Goal: Information Seeking & Learning: Check status

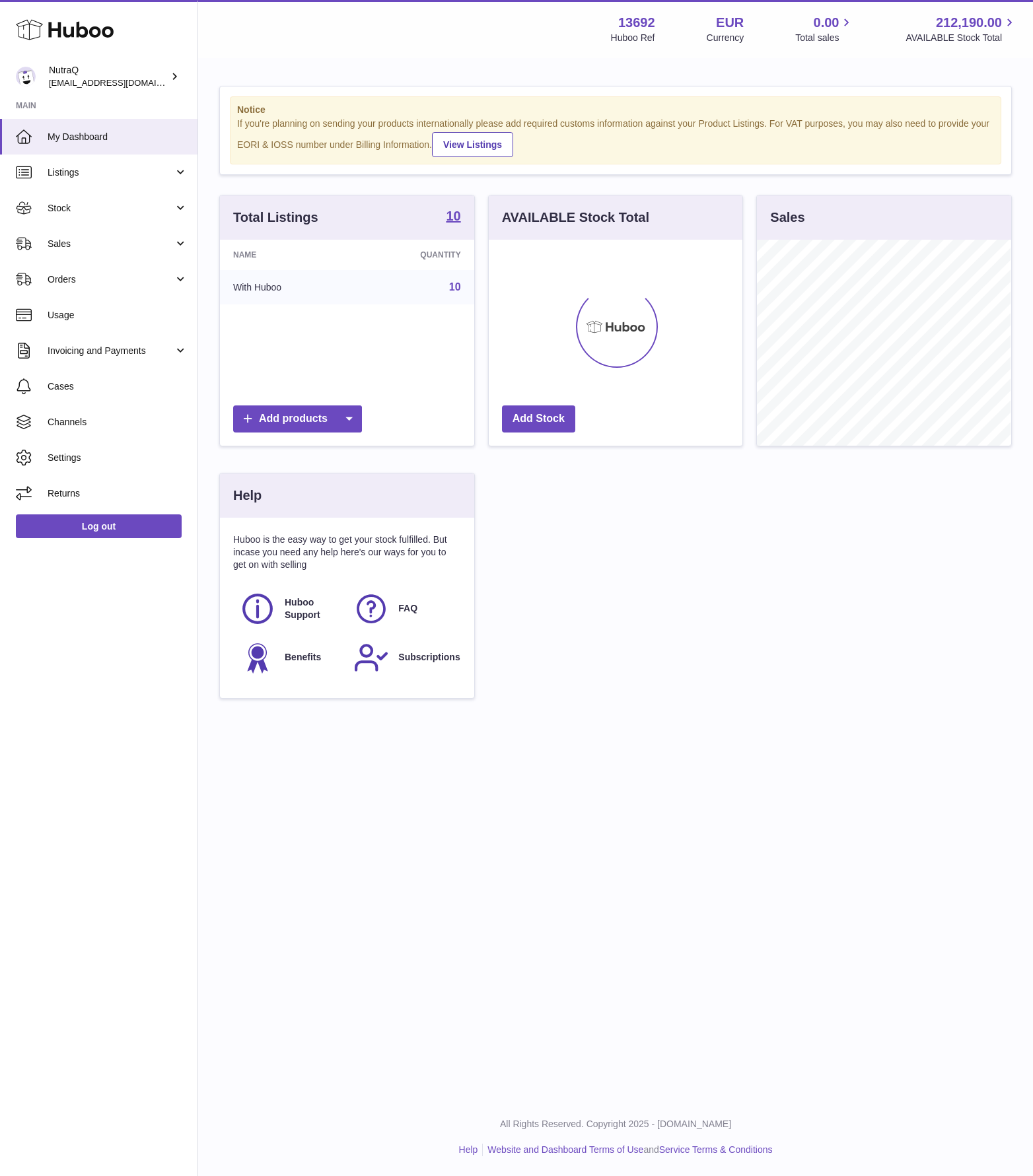
scroll to position [206, 253]
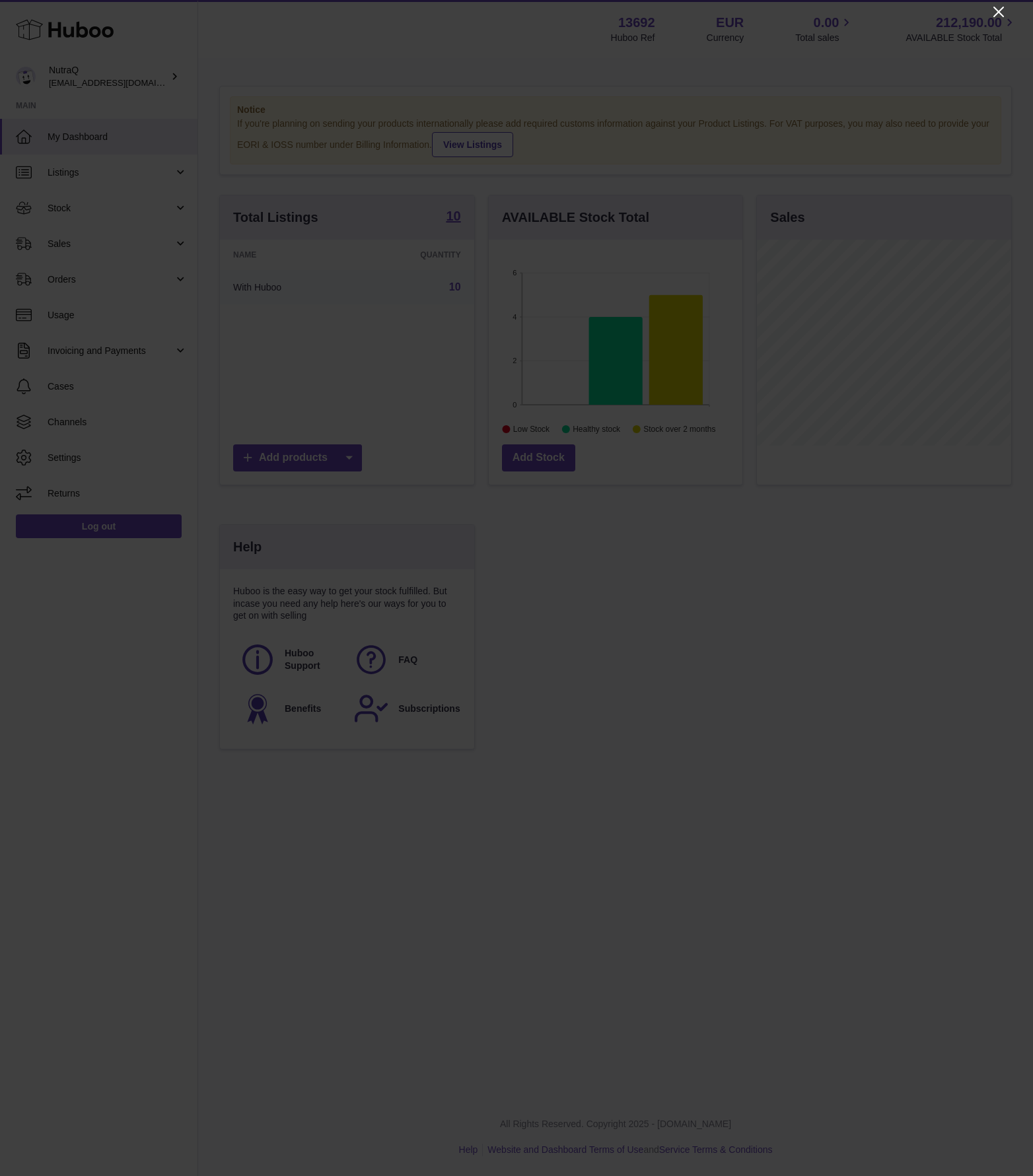
click at [1000, 10] on icon "Close" at bounding box center [998, 12] width 10 height 10
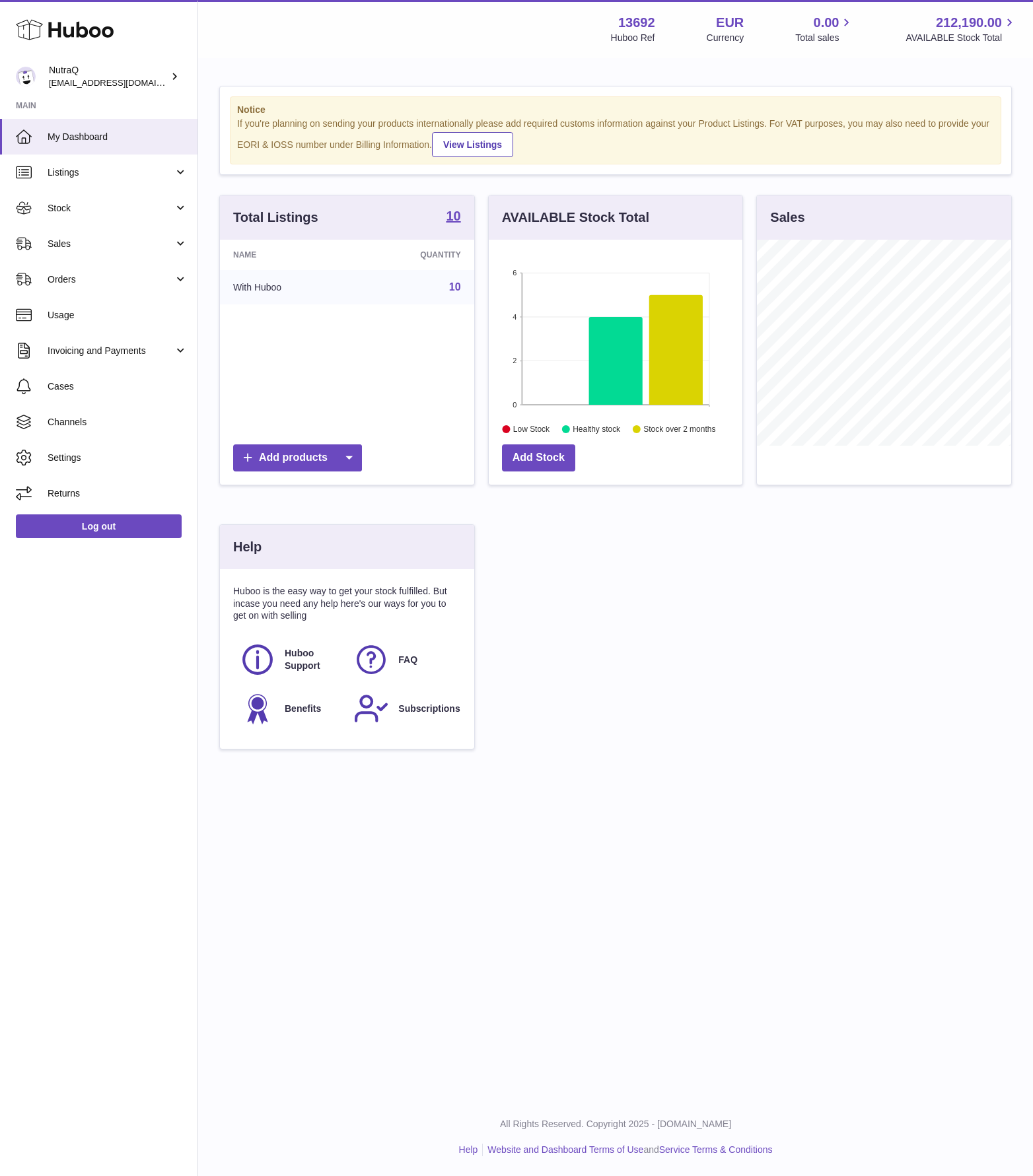
click at [626, 632] on div "Total Listings 10 Name Quantity With Huboo 10 Add products AVAILABLE Stock Tota…" at bounding box center [615, 478] width 806 height 568
click at [629, 642] on div "Total Listings 10 Name Quantity With Huboo 10 Add products AVAILABLE Stock Tota…" at bounding box center [615, 478] width 806 height 568
click at [89, 280] on span "Orders" at bounding box center [110, 279] width 126 height 12
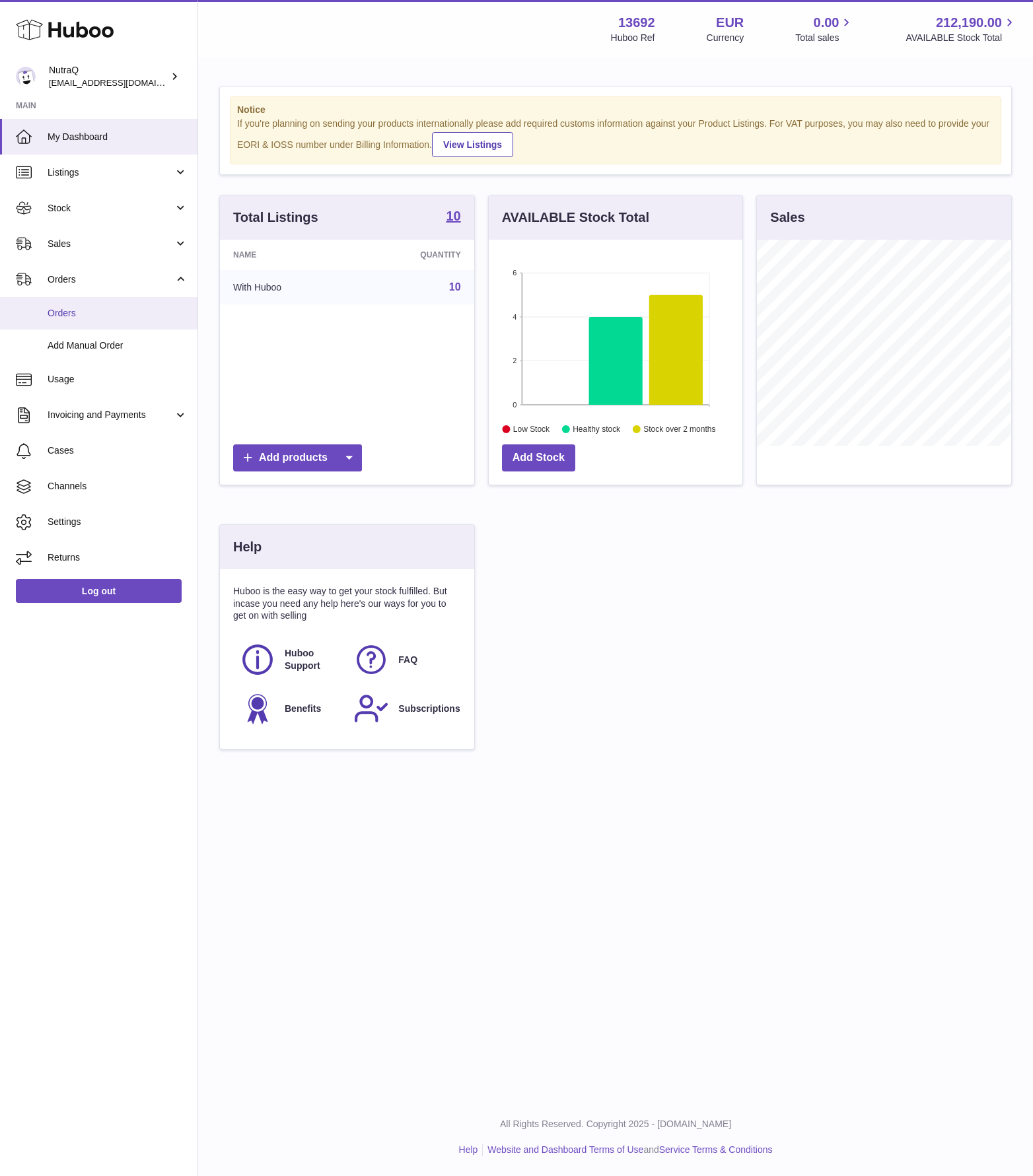
click at [79, 316] on span "Orders" at bounding box center [117, 313] width 140 height 12
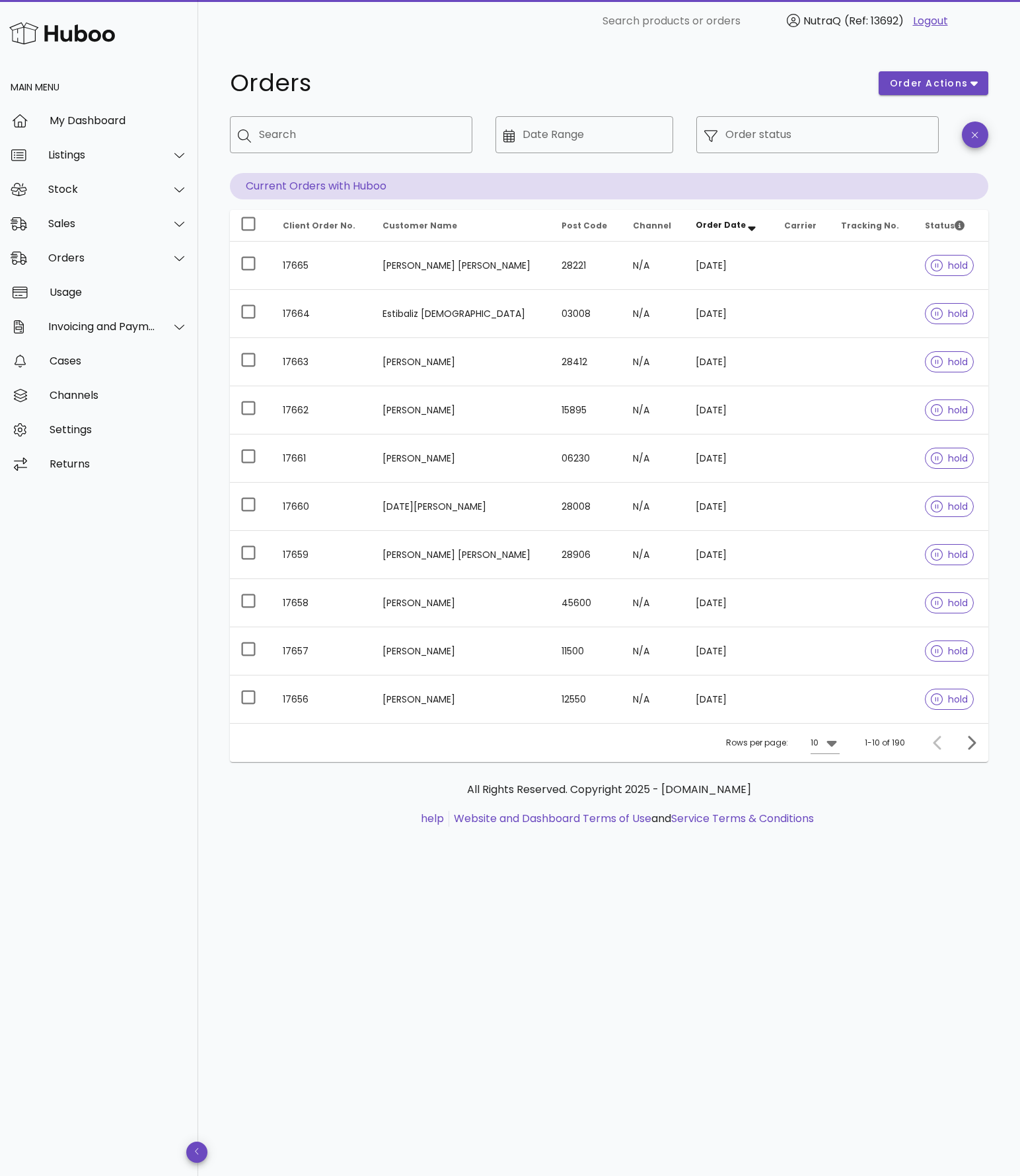
click at [617, 860] on div "All Rights Reserved. Copyright 2025 - huboo.co.uk help Website and Dashboard Te…" at bounding box center [609, 811] width 758 height 99
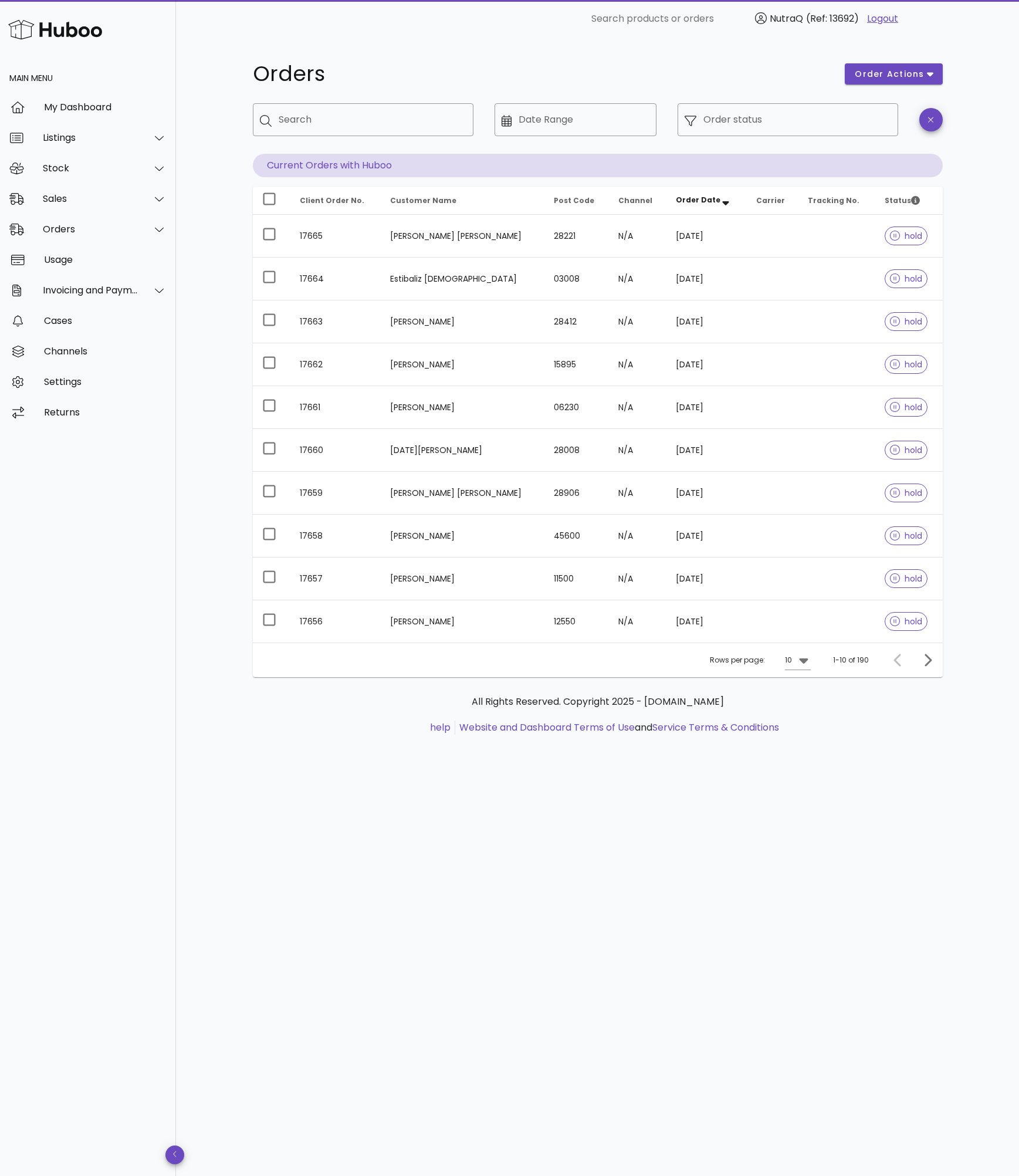
click at [897, 798] on div "Orders order actions ​ Search ​ Date Range ​ Order status Current Orders with H…" at bounding box center [597, 607] width 842 height 1138
click at [85, 194] on div "Sales" at bounding box center [91, 198] width 96 height 11
click at [65, 226] on div "Sales" at bounding box center [104, 227] width 124 height 11
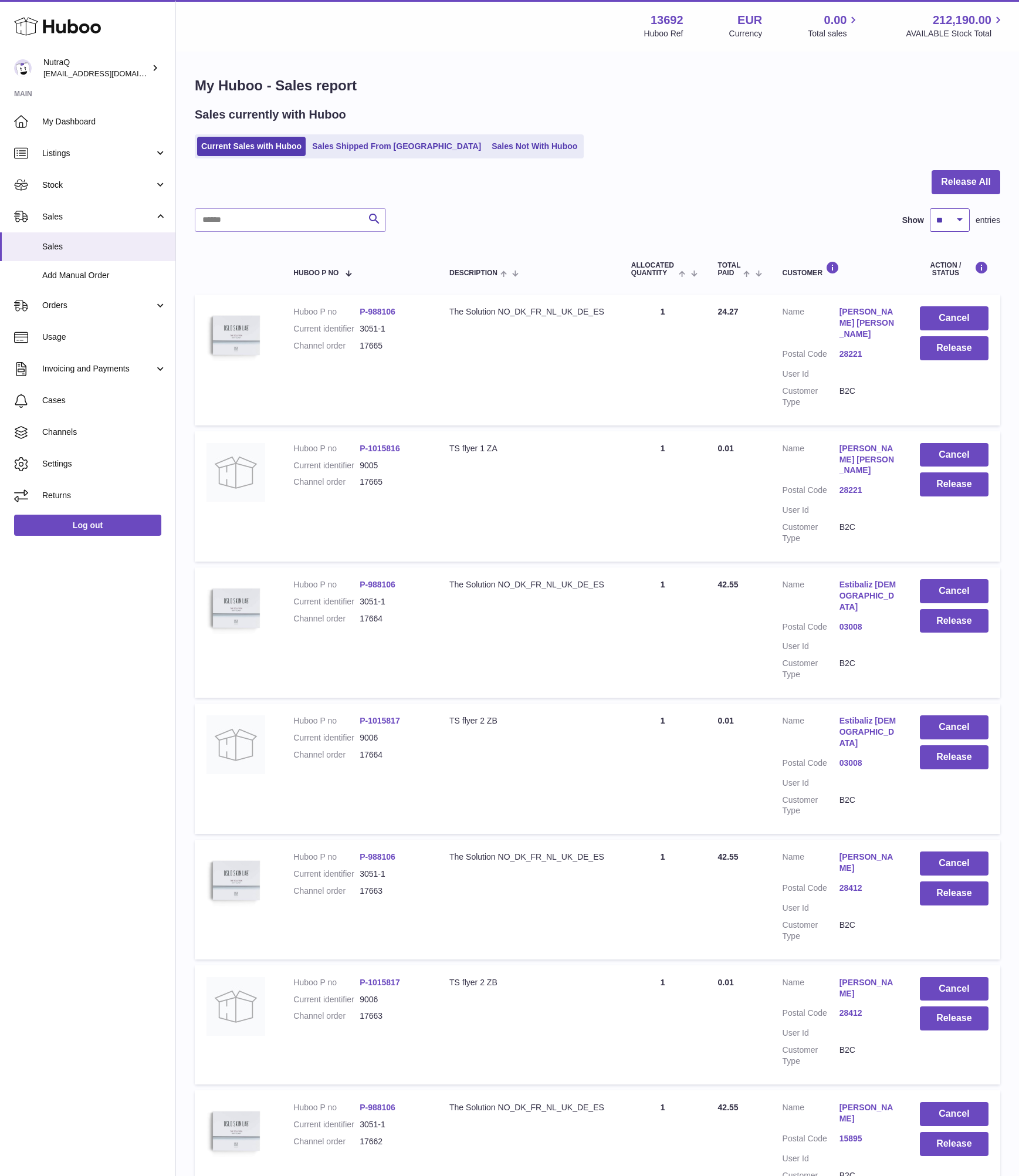
click at [948, 215] on select "** ** ** ***" at bounding box center [950, 220] width 40 height 23
select select "***"
click at [930, 208] on select "** ** ** ***" at bounding box center [950, 220] width 40 height 23
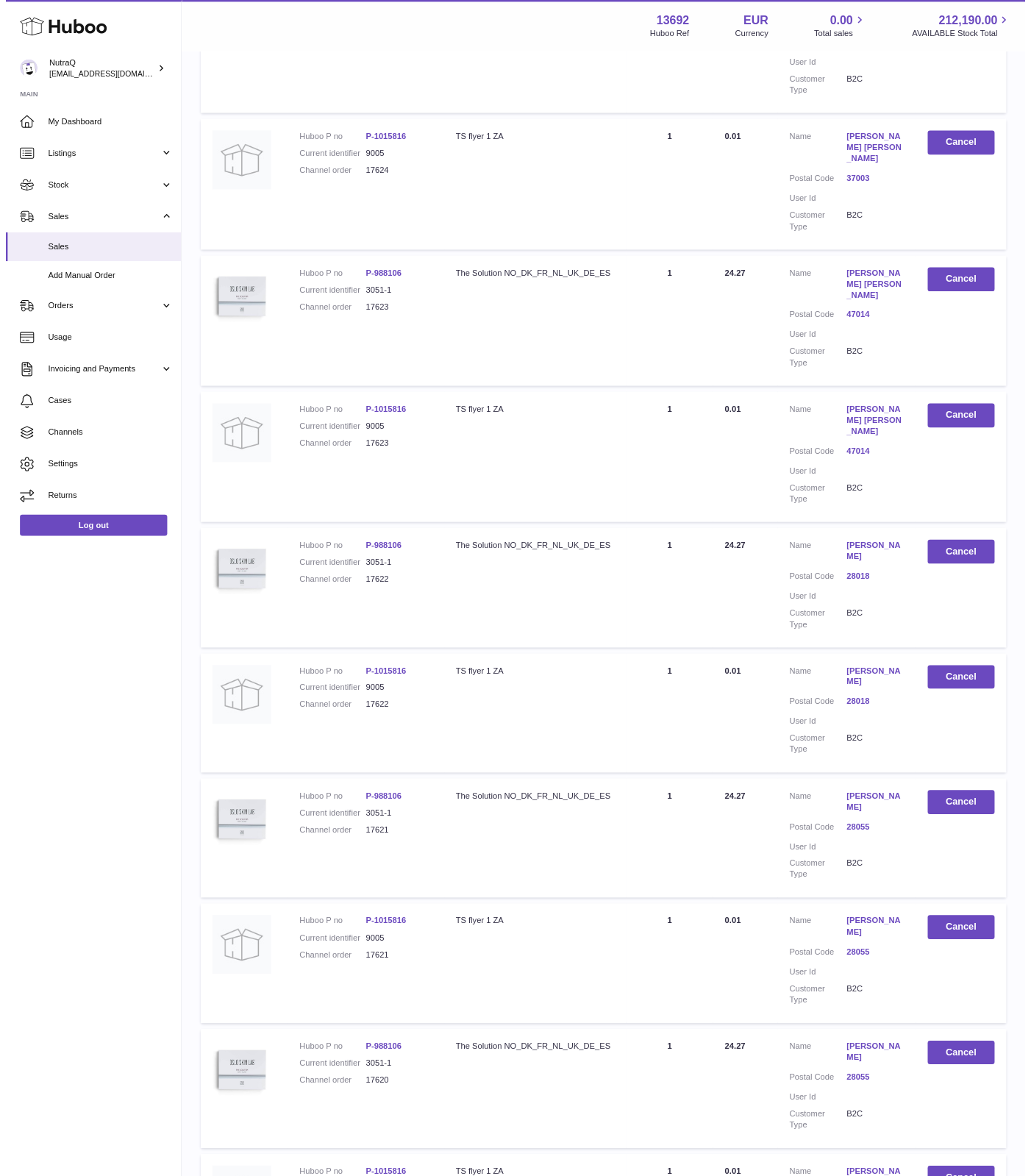
scroll to position [12946, 0]
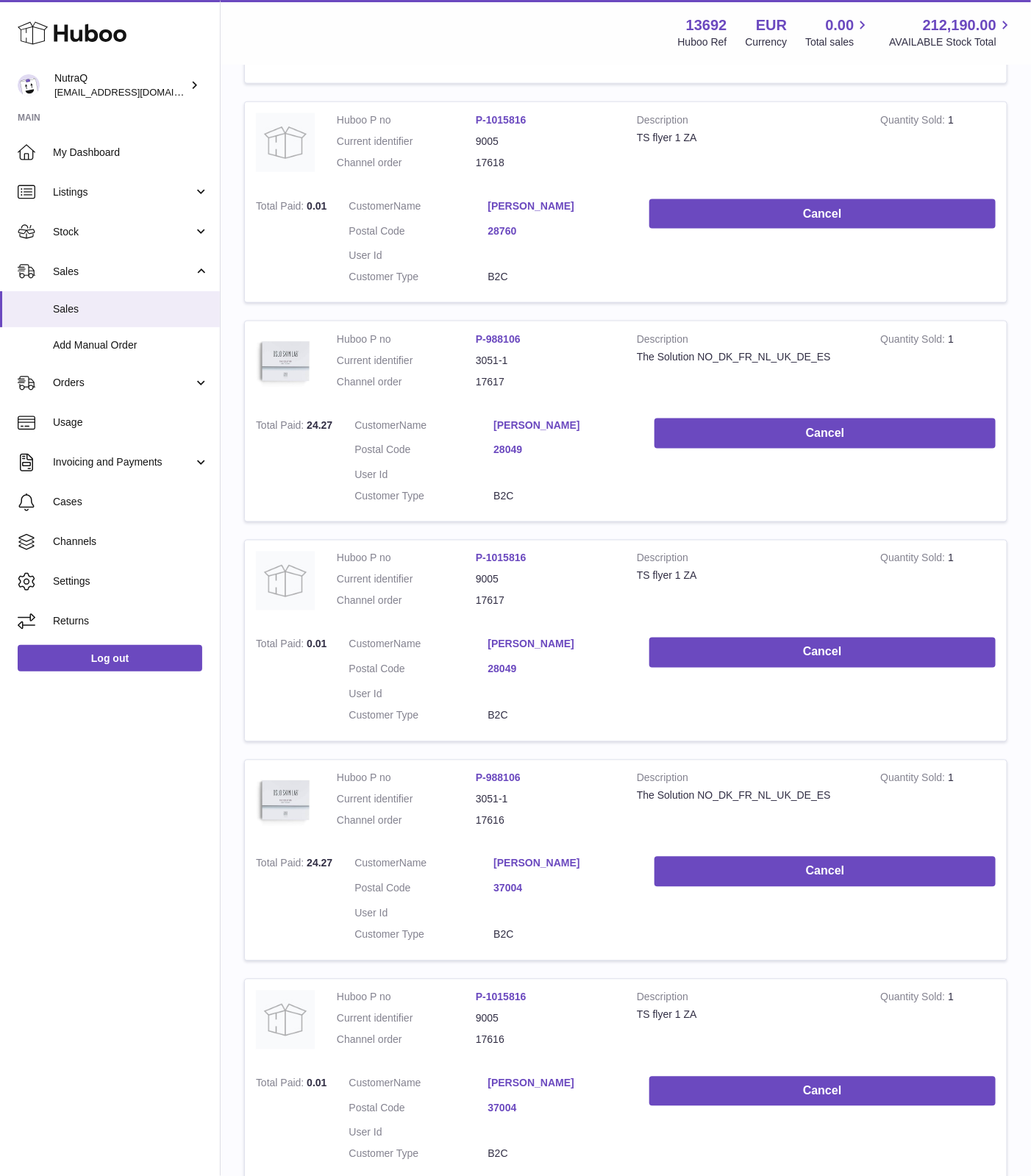
scroll to position [21385, 0]
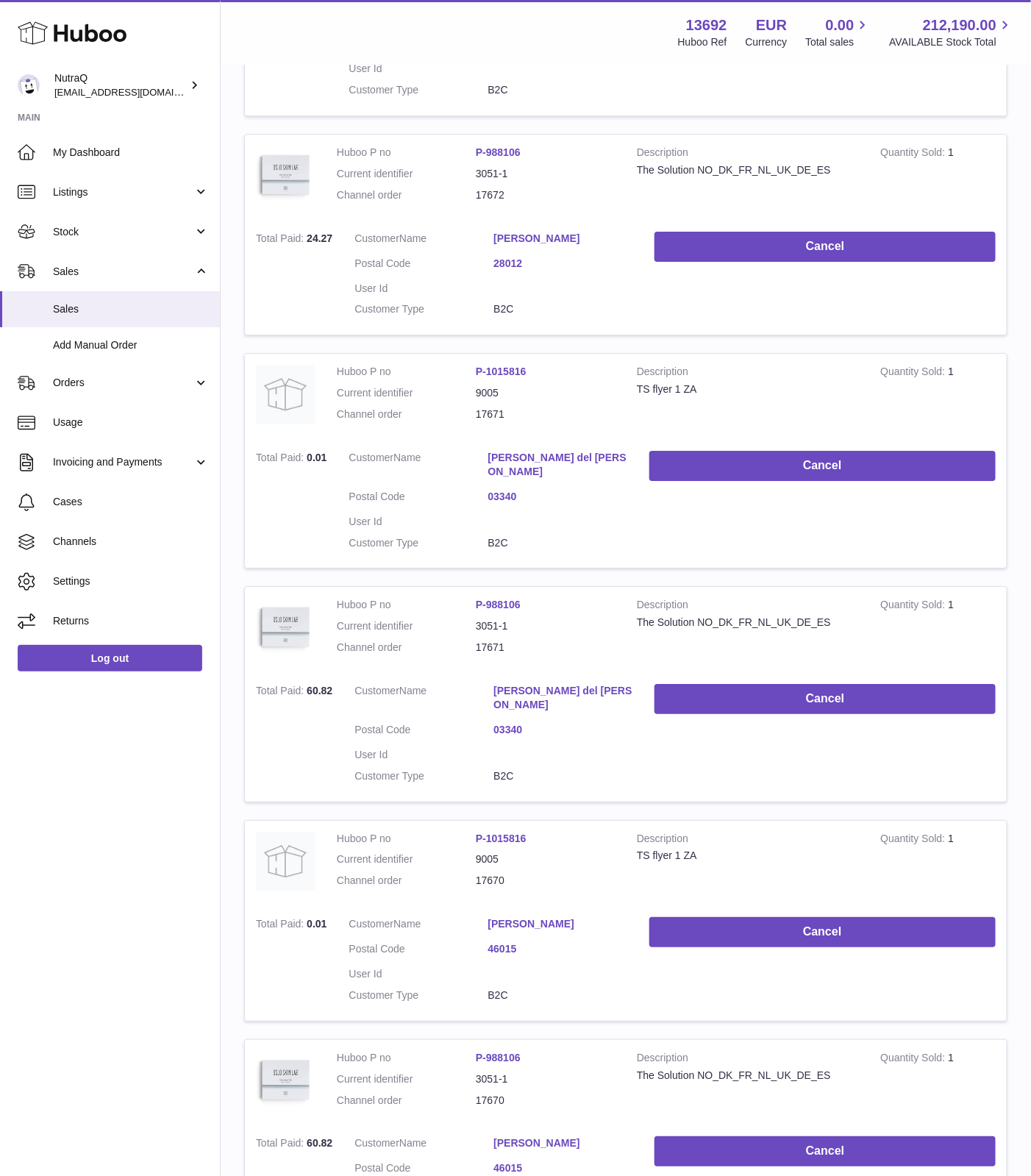
scroll to position [9957, 0]
